Goal: Transaction & Acquisition: Purchase product/service

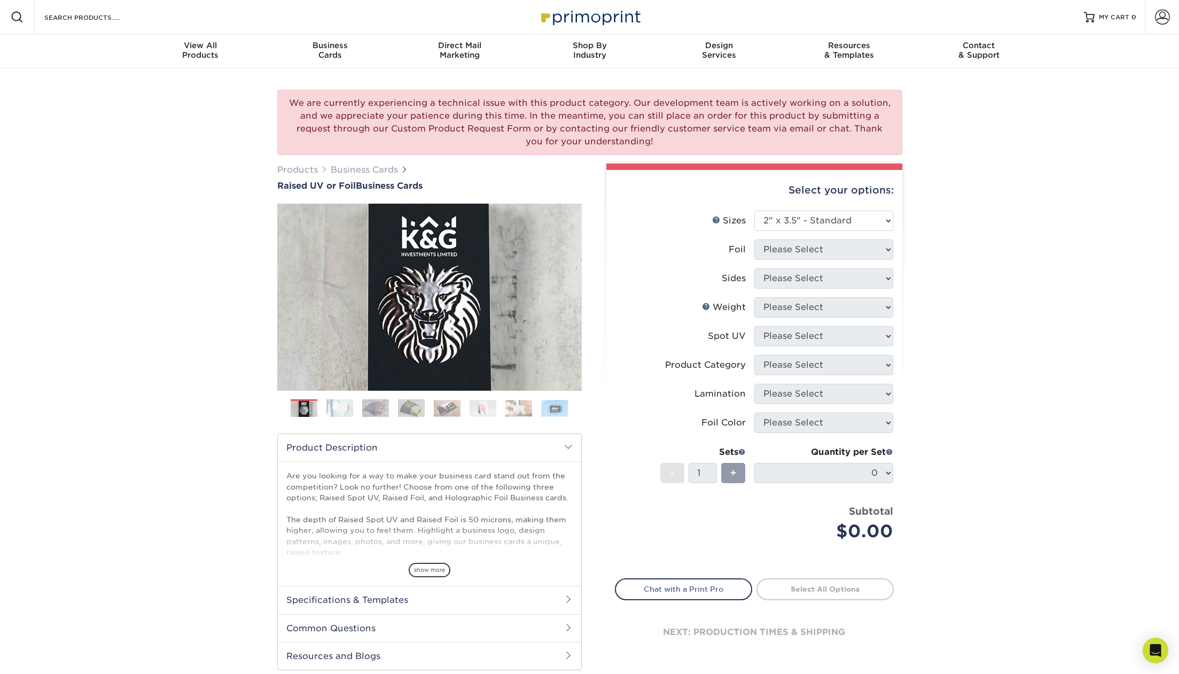
select select "2.00x3.50"
click at [823, 294] on li "Sides Please Select" at bounding box center [754, 282] width 278 height 29
click at [965, 317] on div "We are currently experiencing a technical issue with this product category. Our…" at bounding box center [589, 390] width 1179 height 644
drag, startPoint x: 965, startPoint y: 317, endPoint x: 638, endPoint y: 197, distance: 349.0
click at [959, 316] on div "We are currently experiencing a technical issue with this product category. Our…" at bounding box center [589, 390] width 1179 height 644
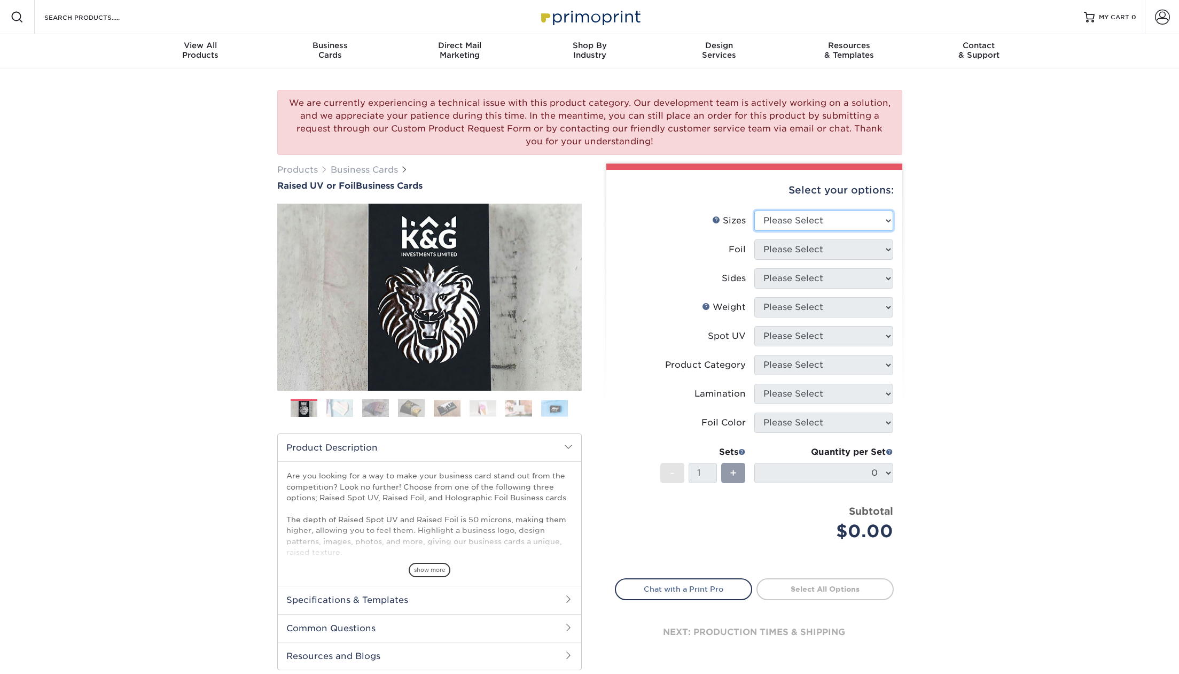
click at [874, 224] on select "Please Select 2" x 3.5" - Standard" at bounding box center [823, 220] width 139 height 20
select select "2.00x3.50"
click at [754, 210] on select "Please Select 2" x 3.5" - Standard" at bounding box center [823, 220] width 139 height 20
click at [863, 240] on select "Please Select No Yes" at bounding box center [823, 249] width 139 height 20
select select "1"
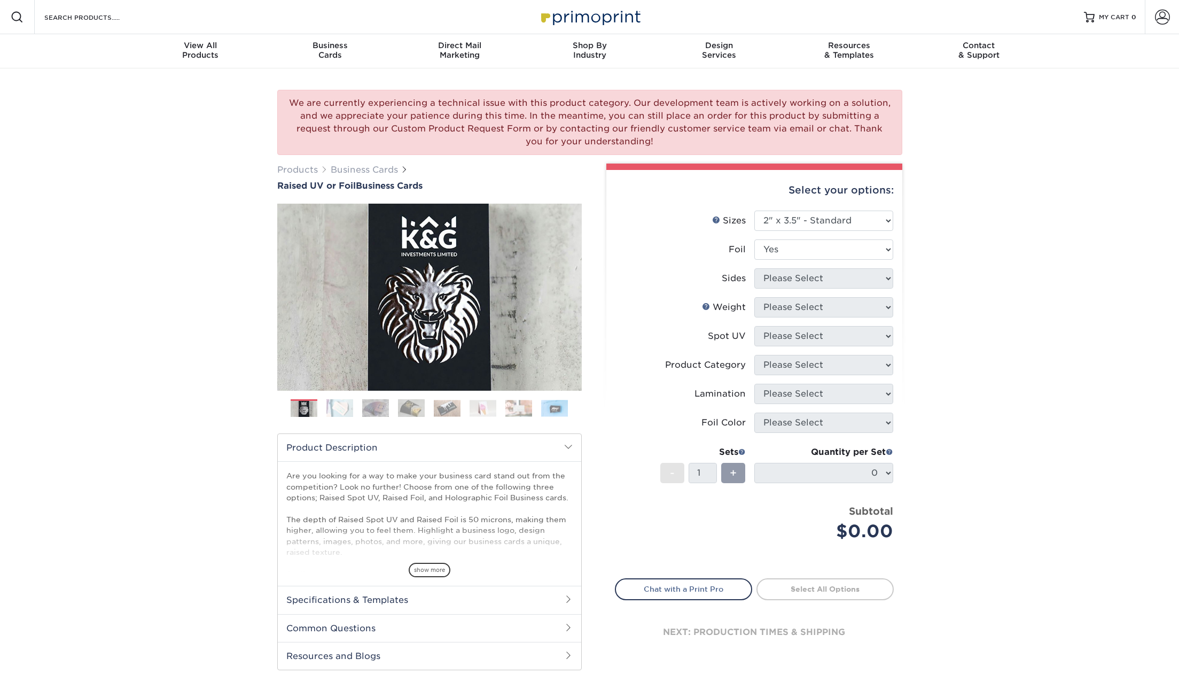
click at [754, 239] on select "Please Select No Yes" at bounding box center [823, 249] width 139 height 20
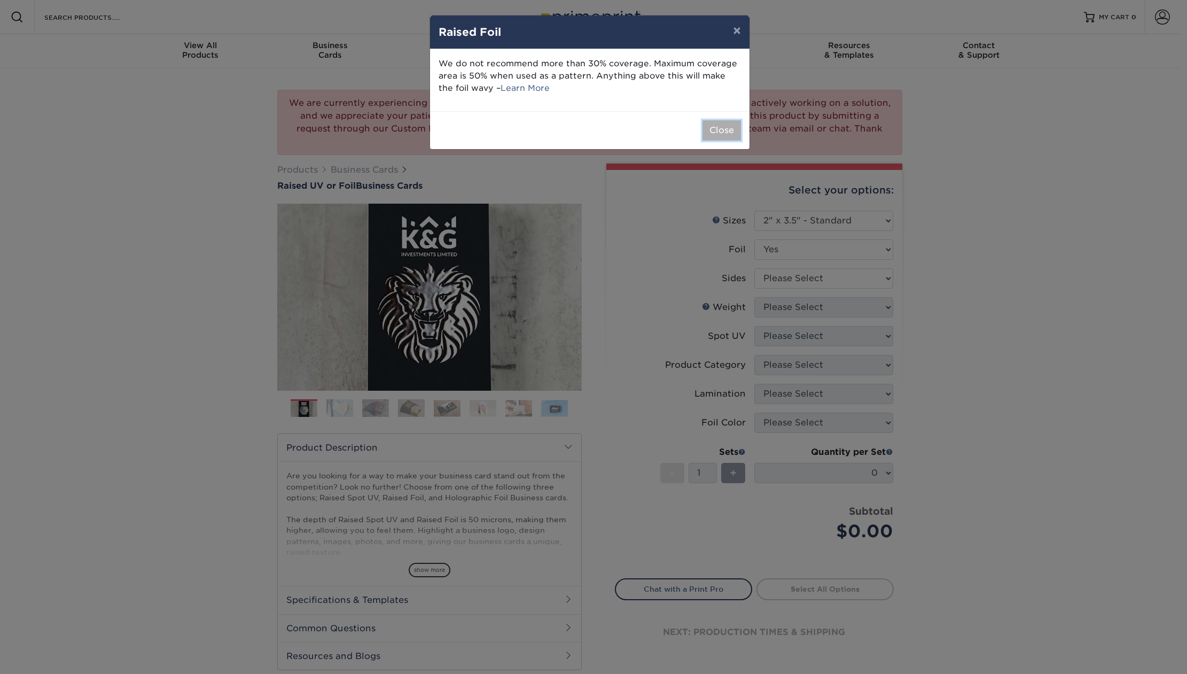
click at [718, 133] on button "Close" at bounding box center [721, 130] width 38 height 20
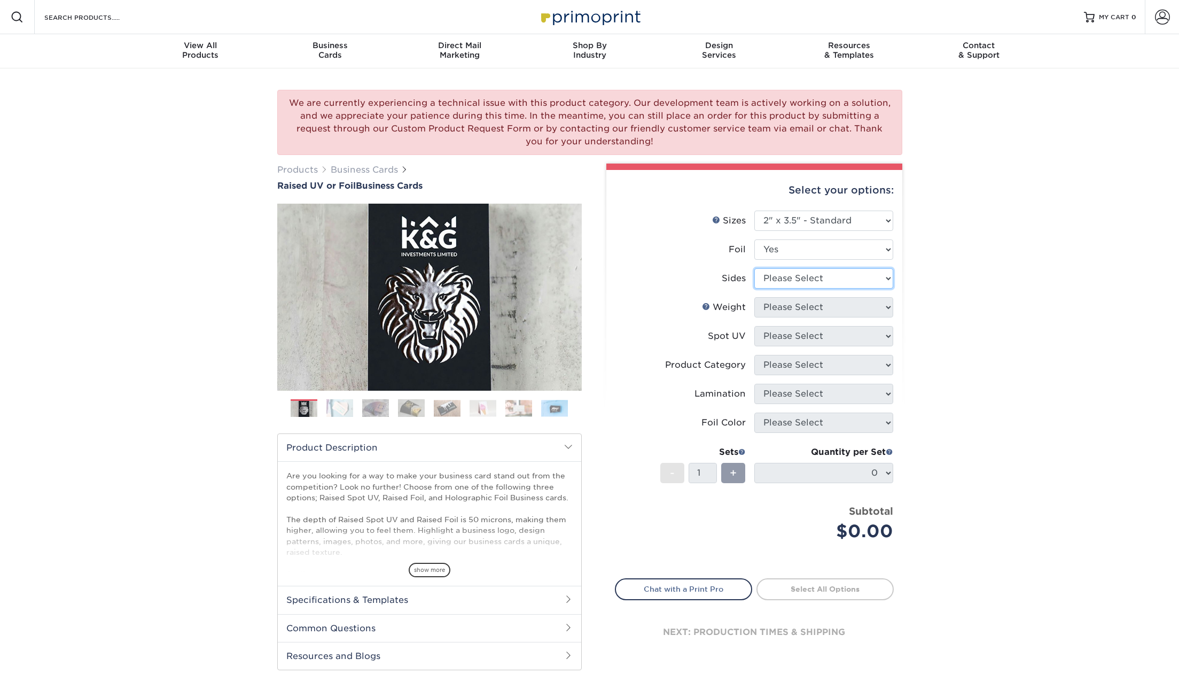
click at [821, 276] on select "Please Select Print Both Sides - Foil Both Sides Print Both Sides - Foil Front …" at bounding box center [823, 278] width 139 height 20
select select "34527644-b4fd-4ffb-9092-1318eefcd9d9"
click at [754, 268] on select "Please Select Print Both Sides - Foil Both Sides Print Both Sides - Foil Front …" at bounding box center [823, 278] width 139 height 20
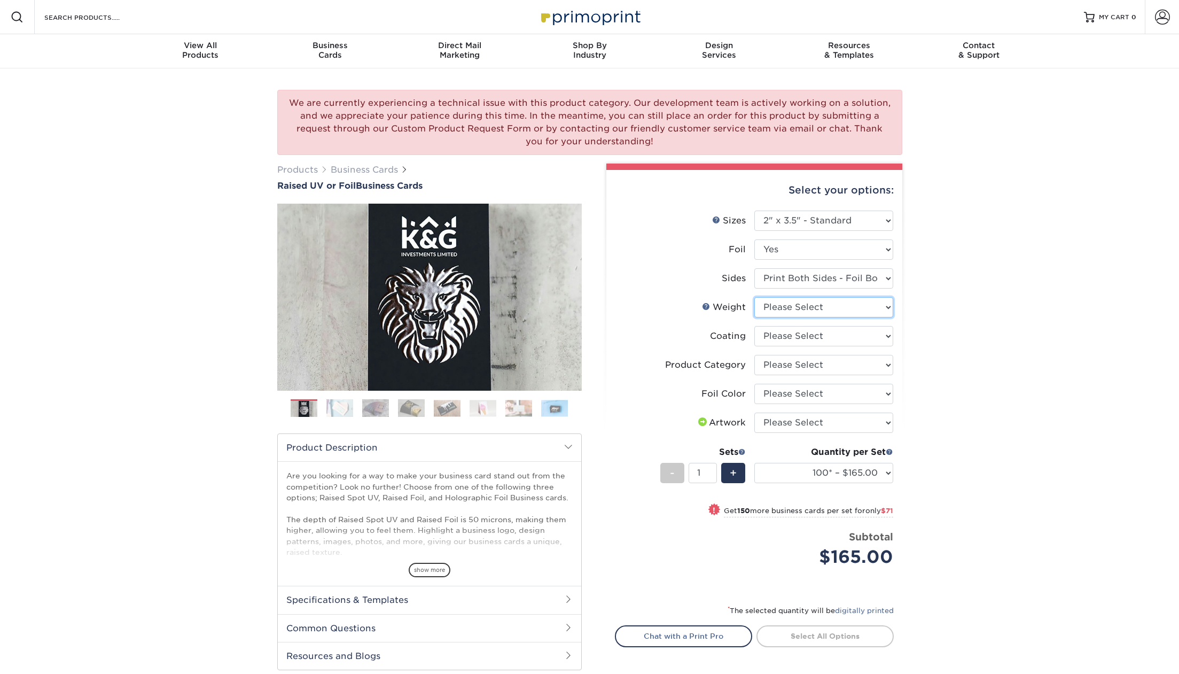
click at [824, 308] on select "Please Select 16PT" at bounding box center [823, 307] width 139 height 20
click at [957, 306] on div "We are currently experiencing a technical issue with this product category. Our…" at bounding box center [589, 408] width 1179 height 681
click at [846, 330] on select at bounding box center [823, 336] width 139 height 20
click at [952, 334] on div "We are currently experiencing a technical issue with this product category. Our…" at bounding box center [589, 408] width 1179 height 681
click at [860, 367] on select "Please Select Business Cards" at bounding box center [823, 365] width 139 height 20
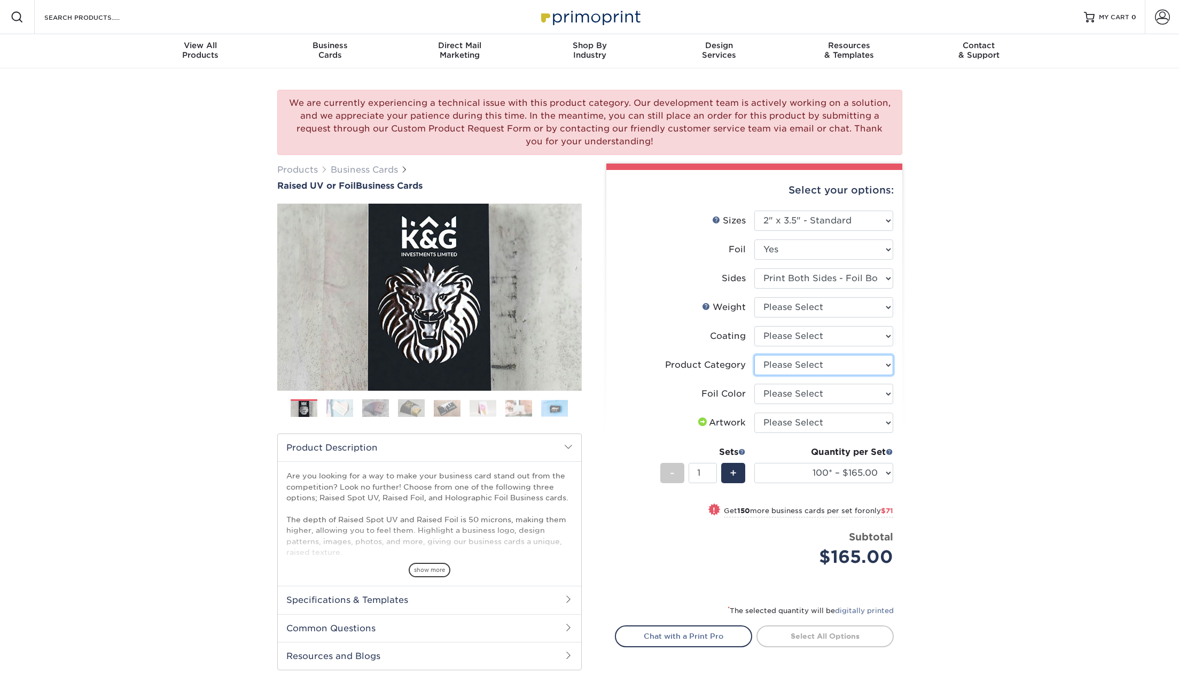
click at [860, 367] on select "Please Select Business Cards" at bounding box center [823, 365] width 139 height 20
click at [844, 399] on select "Please Select Silver Foil Gold Foil Holographic Foil" at bounding box center [823, 394] width 139 height 20
click at [844, 397] on select "Please Select Silver Foil Gold Foil Holographic Foil" at bounding box center [823, 394] width 139 height 20
click at [835, 418] on select "Please Select I will upload files I need a design - $100" at bounding box center [823, 422] width 139 height 20
click at [942, 381] on div "We are currently experiencing a technical issue with this product category. Our…" at bounding box center [589, 408] width 1179 height 681
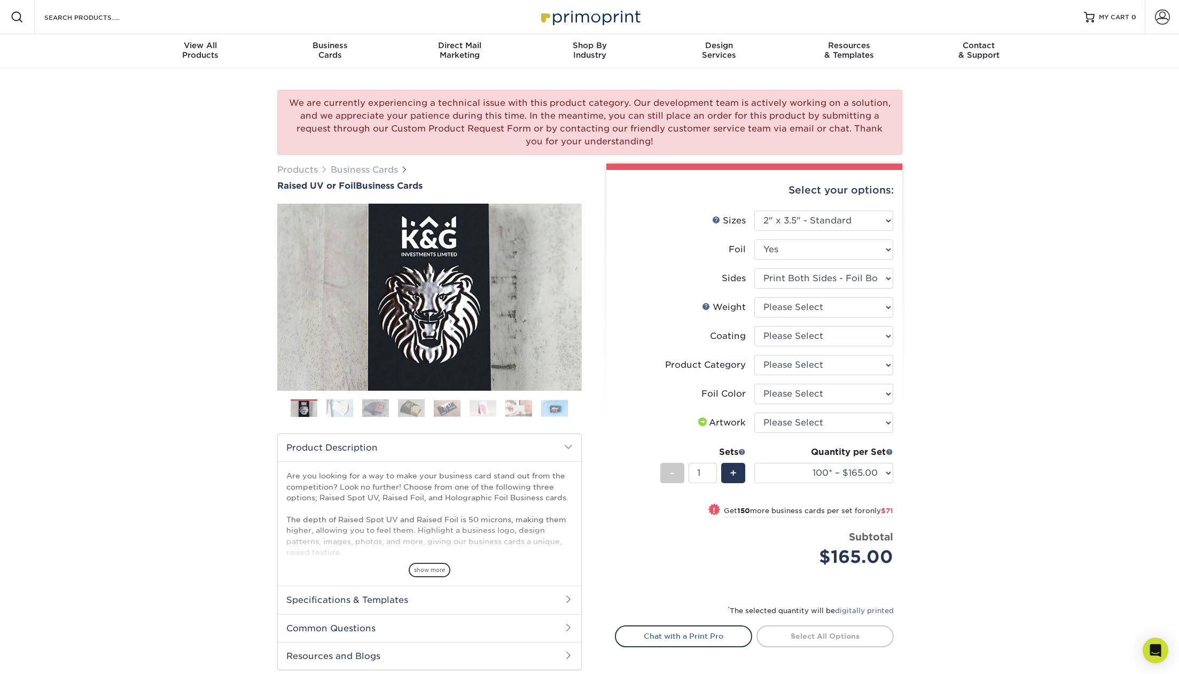
scroll to position [124, 0]
